Goal: Transaction & Acquisition: Book appointment/travel/reservation

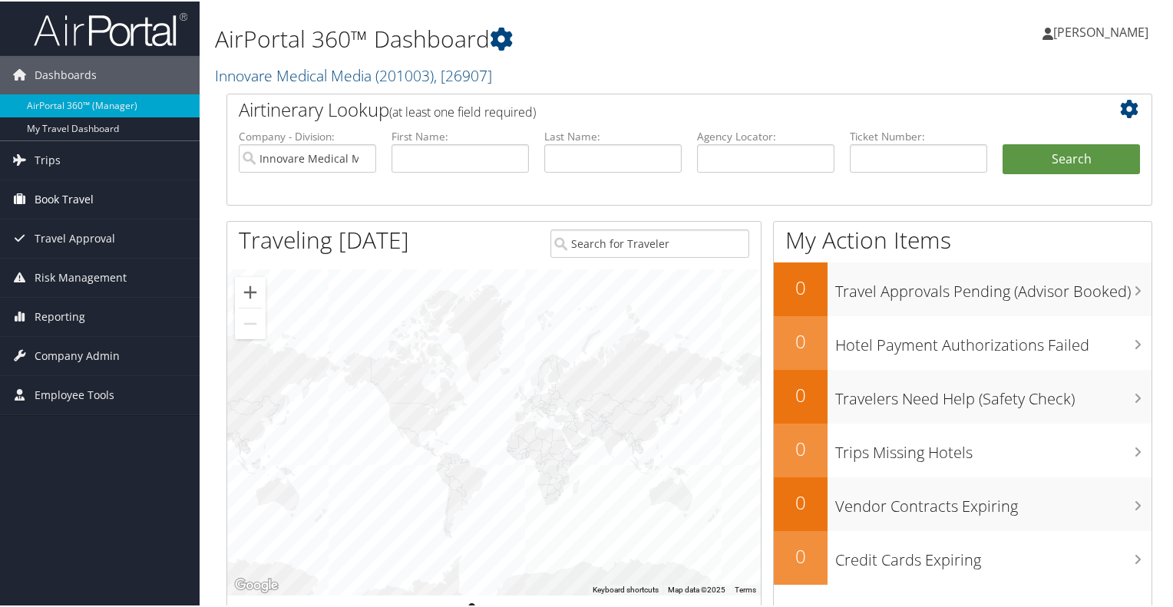
click at [70, 198] on span "Book Travel" at bounding box center [64, 198] width 59 height 38
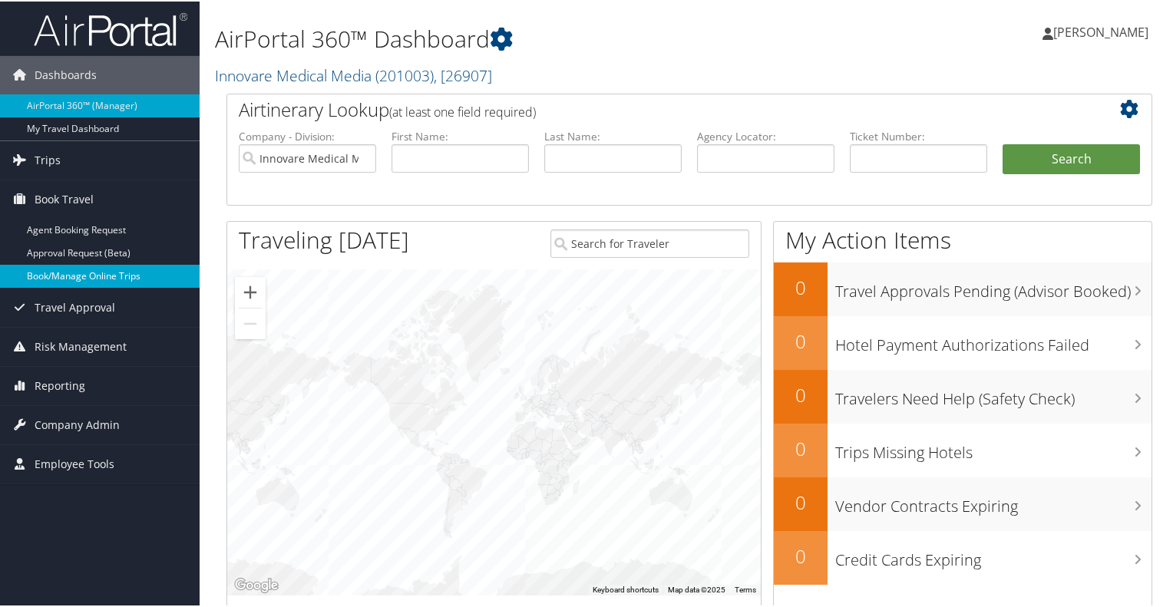
click at [101, 275] on link "Book/Manage Online Trips" at bounding box center [100, 274] width 200 height 23
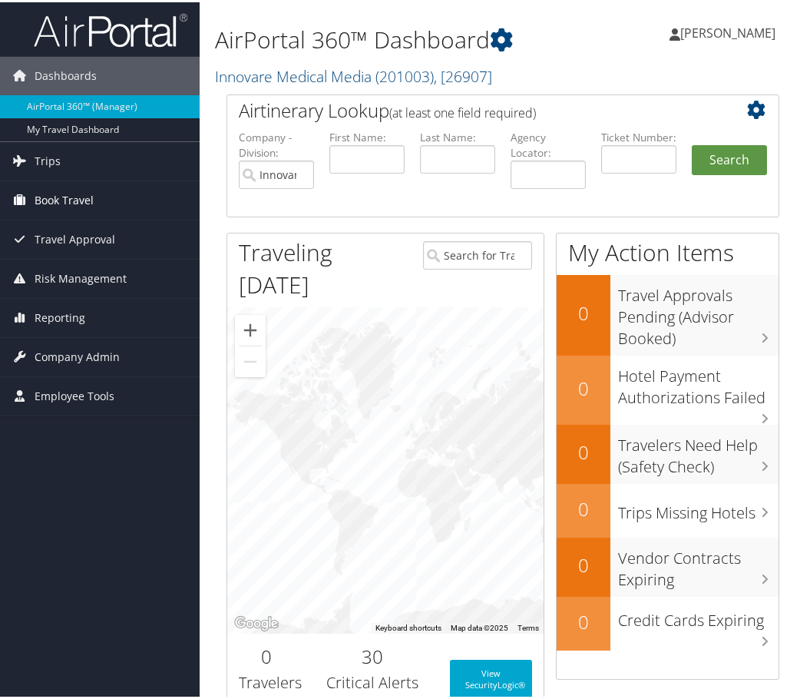
click at [65, 186] on span "Book Travel" at bounding box center [64, 198] width 59 height 38
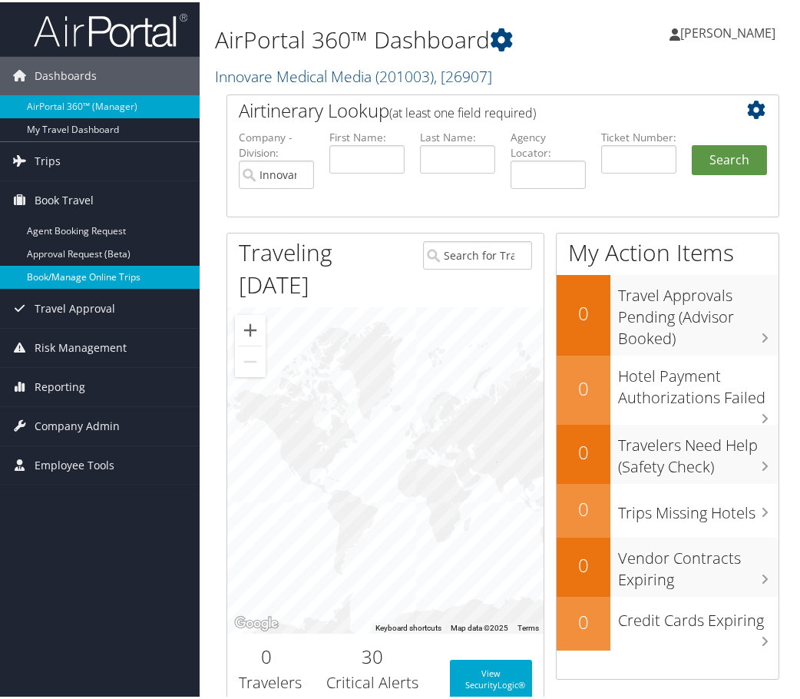
click at [76, 273] on link "Book/Manage Online Trips" at bounding box center [100, 274] width 200 height 23
